Goal: Transaction & Acquisition: Purchase product/service

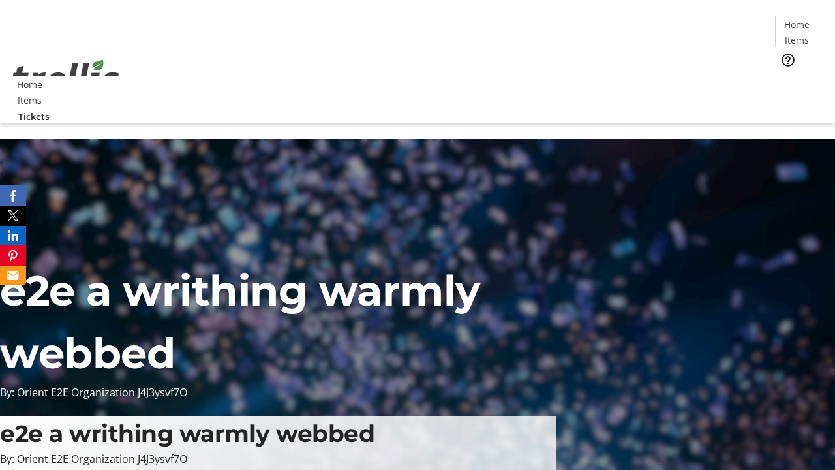
click at [786, 76] on span "Tickets" at bounding box center [801, 83] width 31 height 14
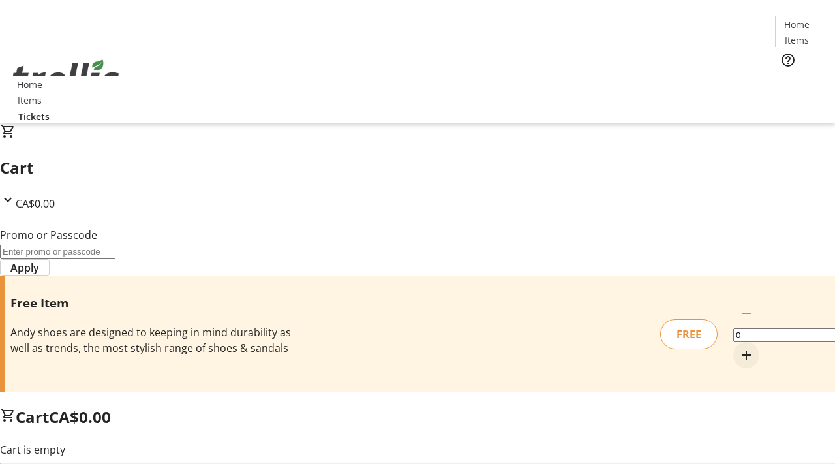
click at [739, 347] on mat-icon "Increment by one" at bounding box center [747, 355] width 16 height 16
type input "1"
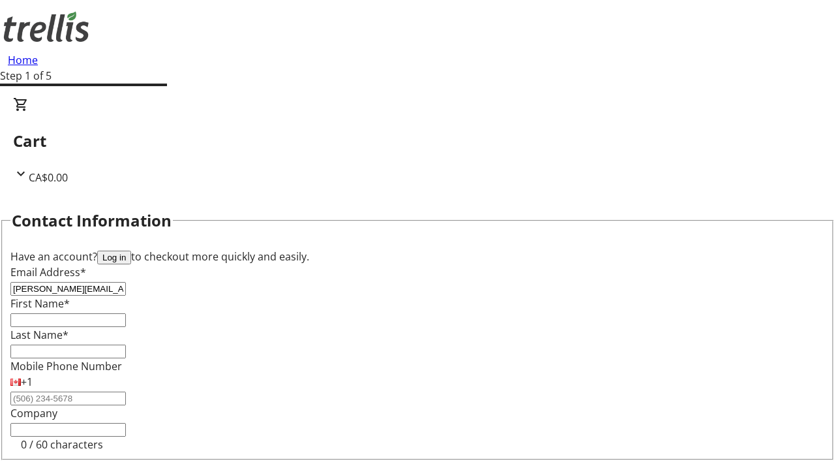
type input "[PERSON_NAME][EMAIL_ADDRESS][DOMAIN_NAME]"
type input "[PERSON_NAME]"
type input "DuBuque"
